Goal: Task Accomplishment & Management: Manage account settings

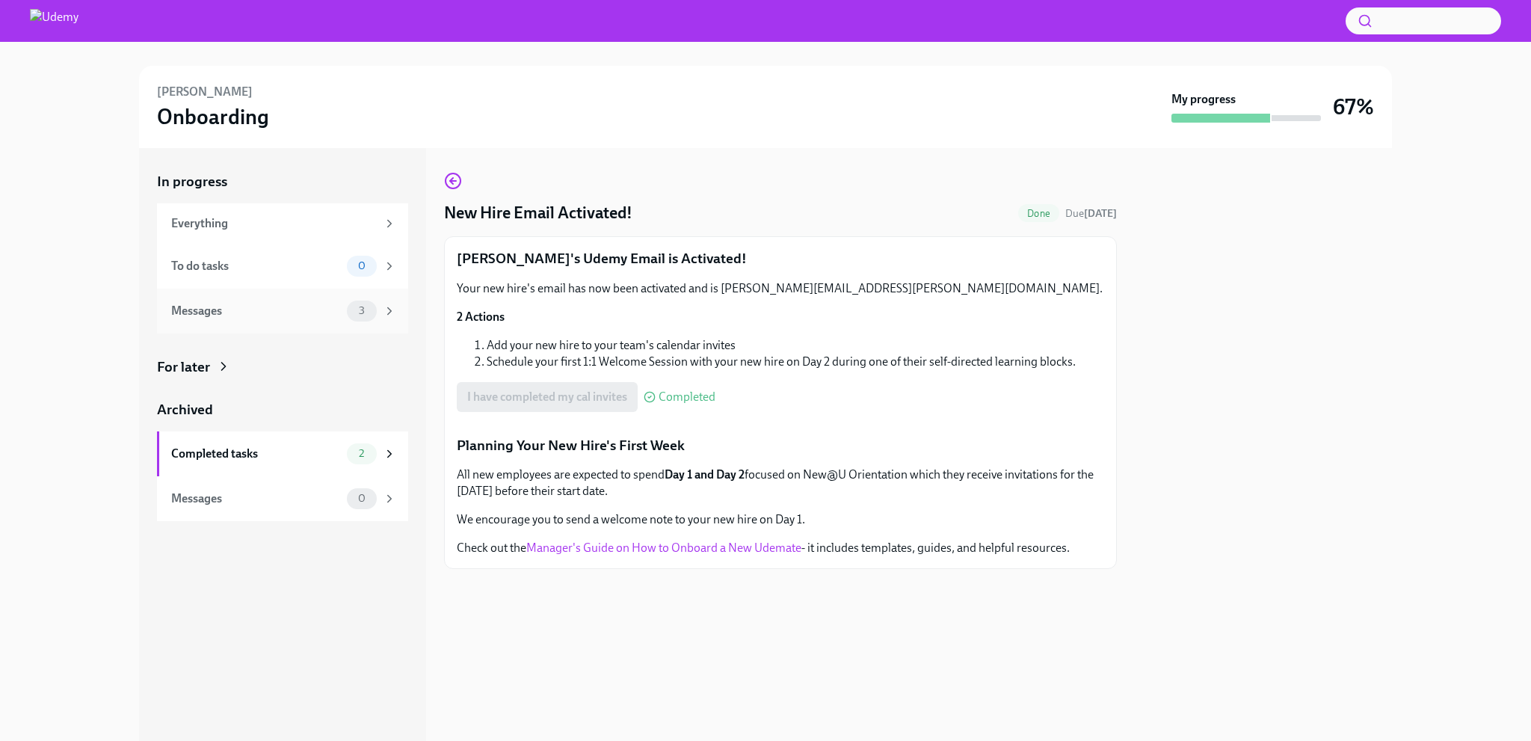
click at [281, 304] on div "Messages" at bounding box center [256, 311] width 170 height 16
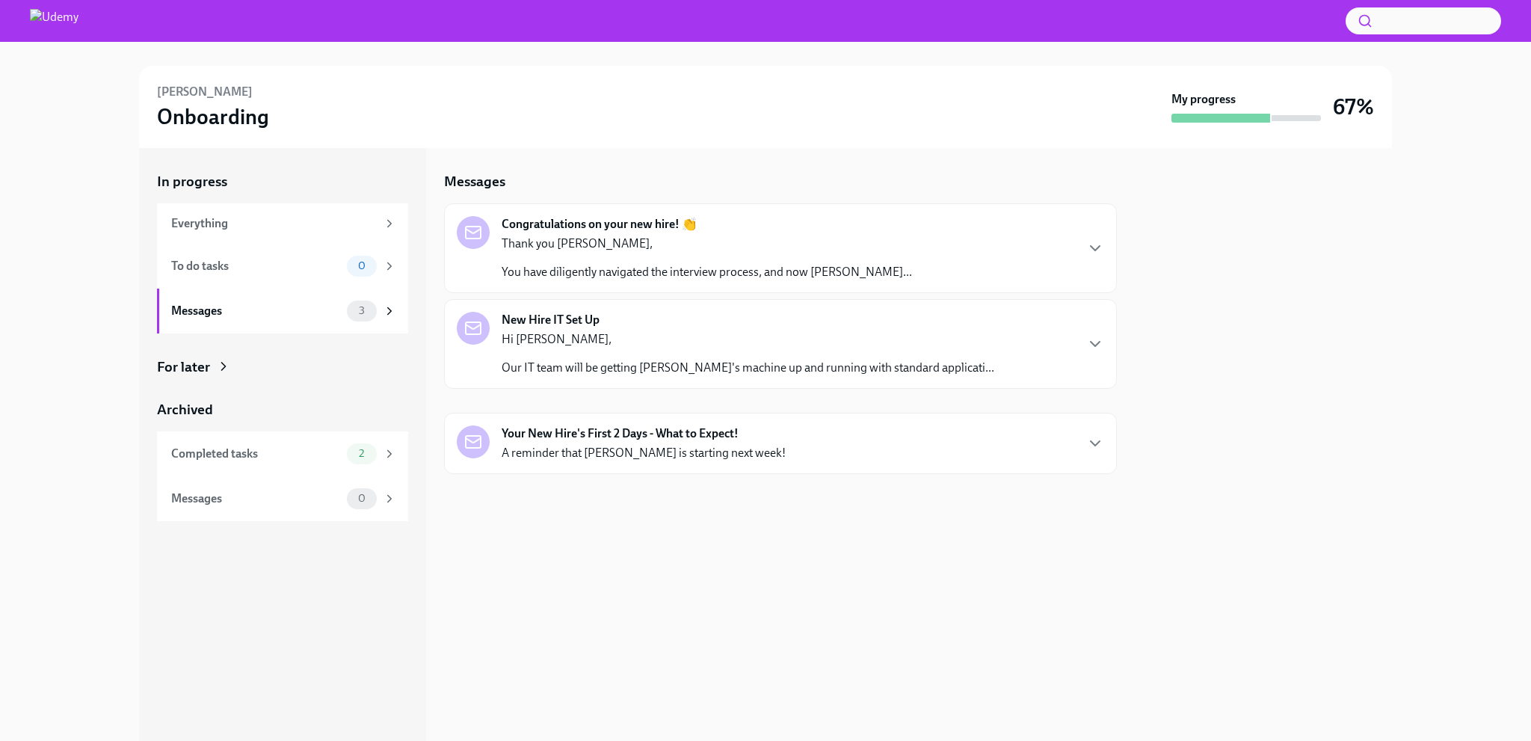
click at [636, 271] on p "You have diligently navigated the interview process, and now [PERSON_NAME]..." at bounding box center [707, 272] width 411 height 16
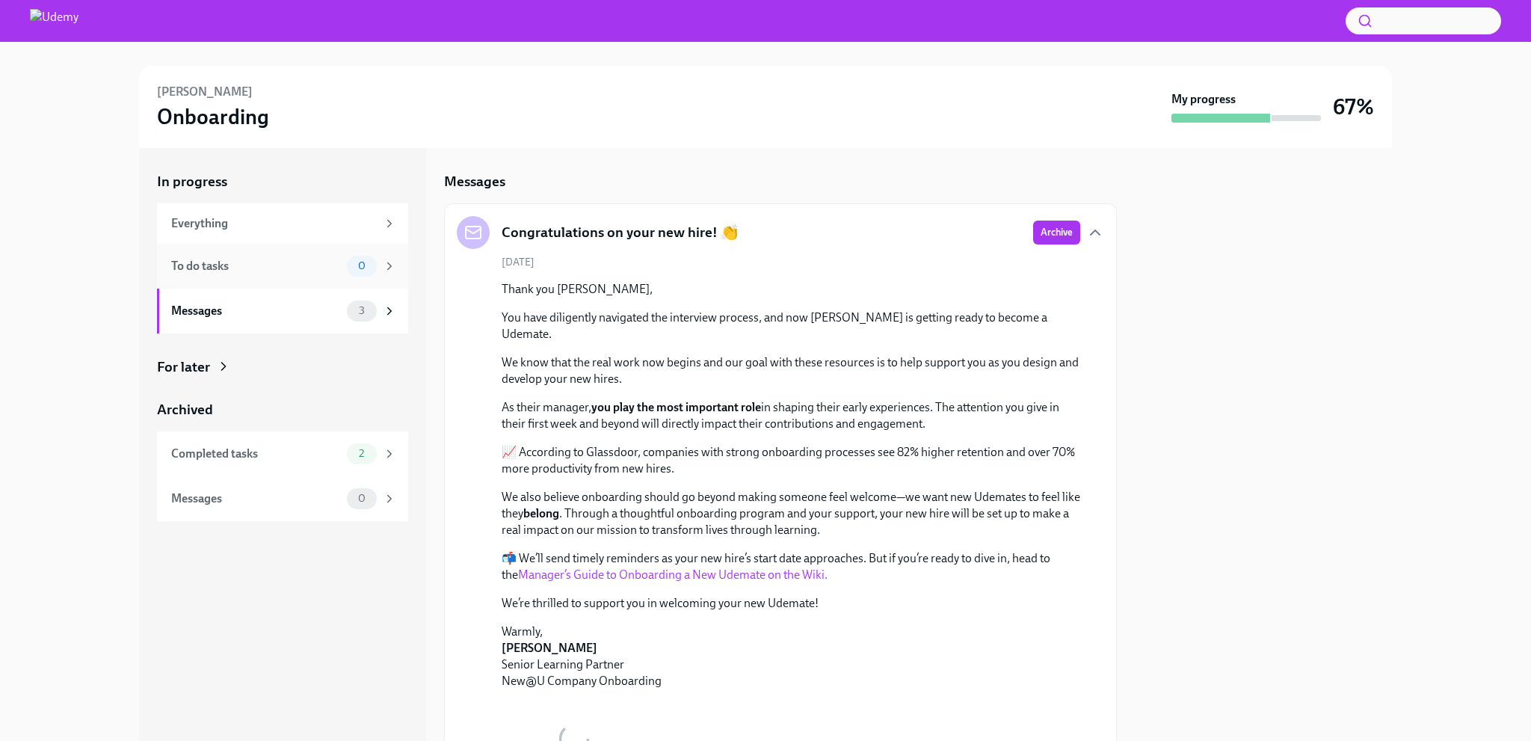
click at [289, 277] on div "To do tasks 0" at bounding box center [282, 266] width 251 height 45
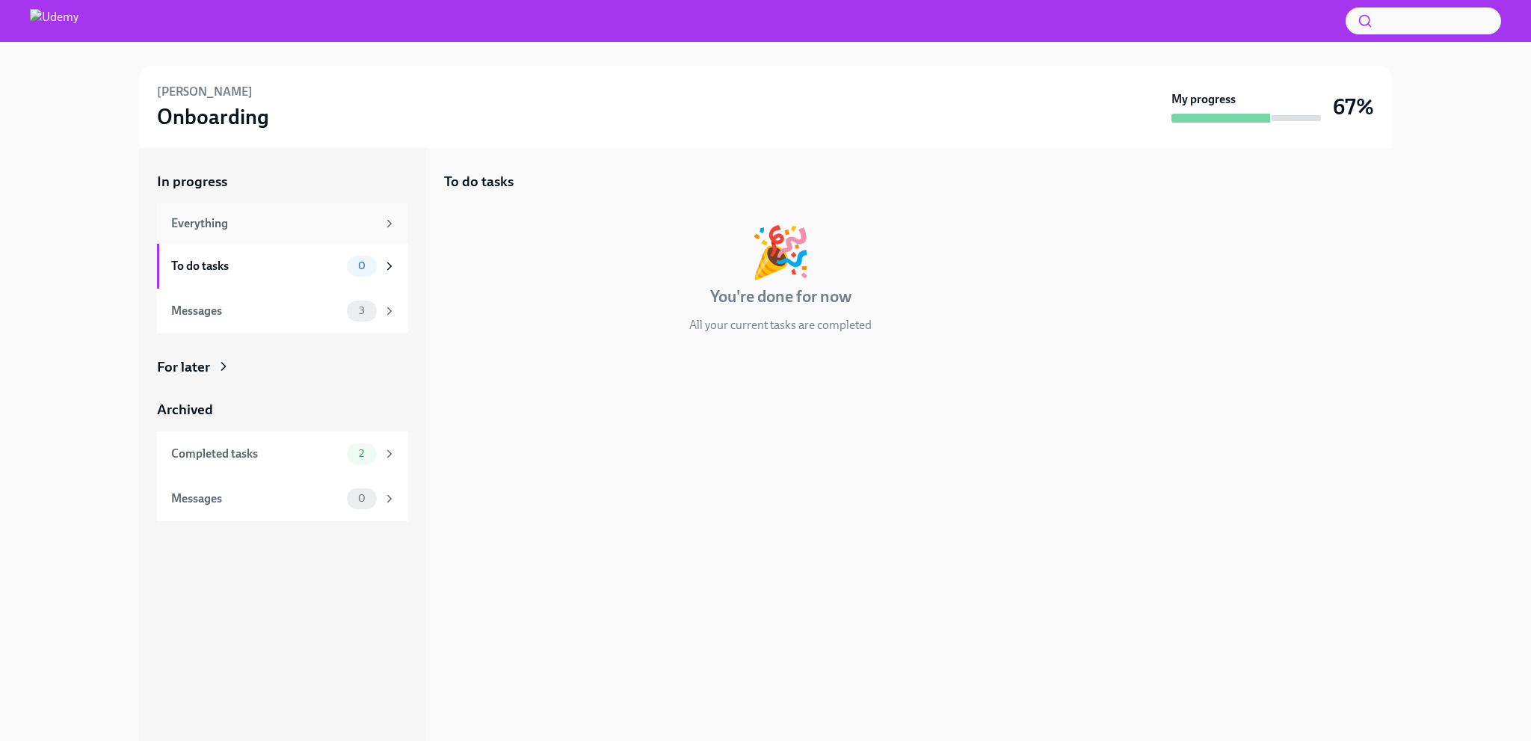
click at [307, 224] on div "Everything" at bounding box center [274, 223] width 206 height 16
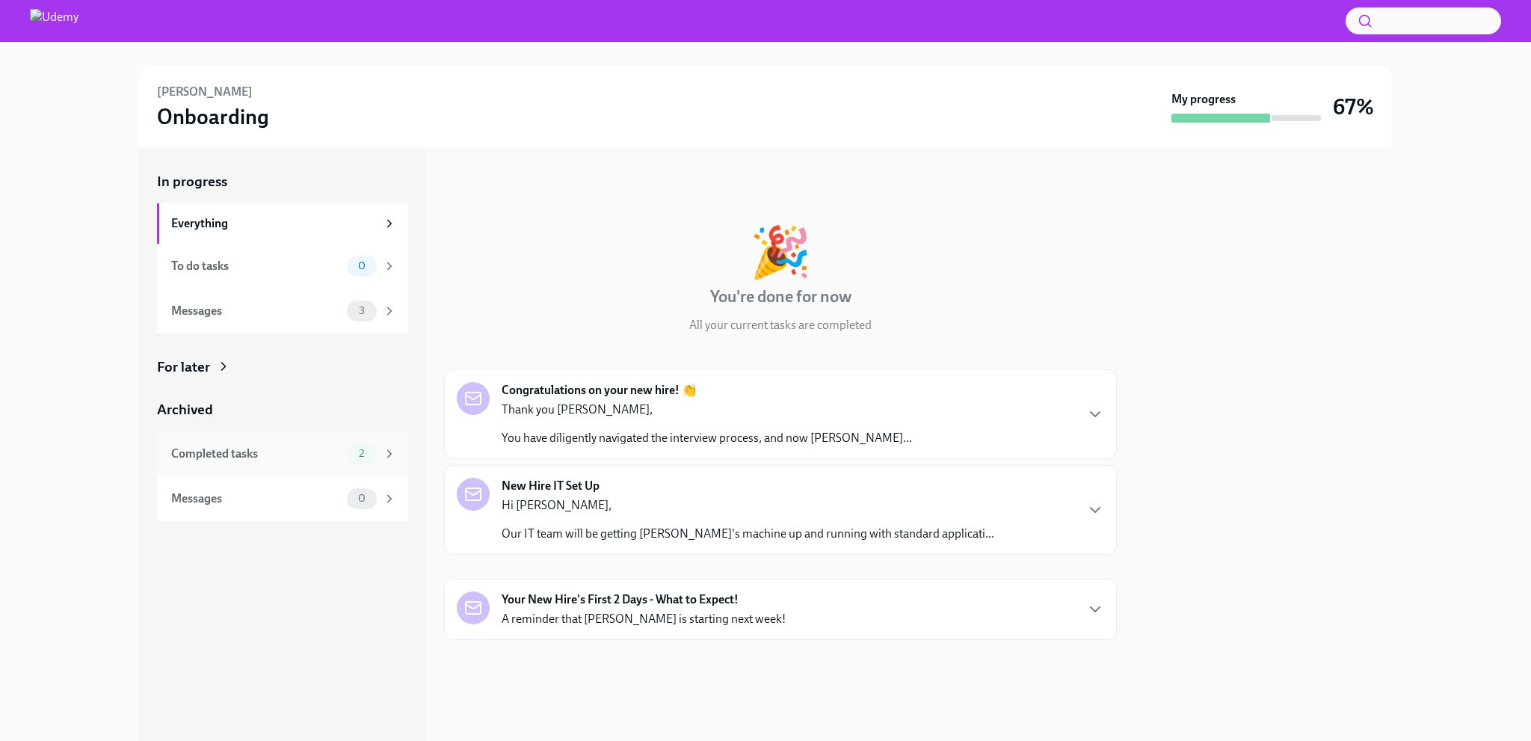
click at [293, 459] on div "Completed tasks" at bounding box center [256, 454] width 170 height 16
